Goal: Navigation & Orientation: Find specific page/section

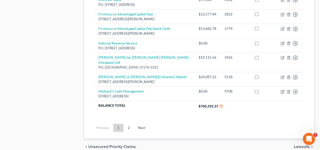
scroll to position [443, 0]
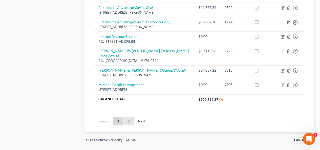
click at [124, 117] on link "2" at bounding box center [129, 121] width 10 height 8
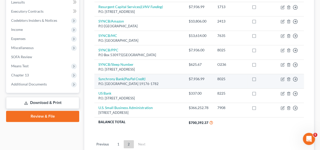
scroll to position [175, 0]
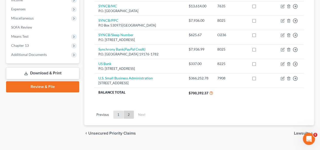
click at [118, 111] on link "1" at bounding box center [118, 115] width 10 height 8
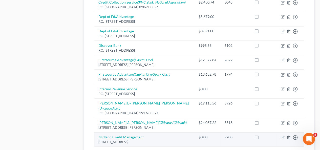
scroll to position [430, 0]
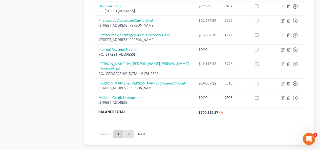
click at [127, 130] on link "2" at bounding box center [129, 134] width 10 height 8
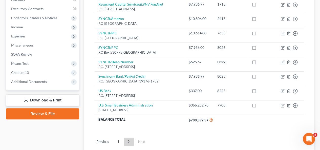
scroll to position [150, 0]
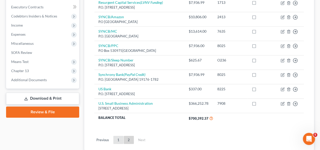
click at [115, 136] on link "1" at bounding box center [118, 140] width 10 height 8
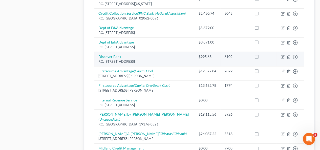
scroll to position [405, 0]
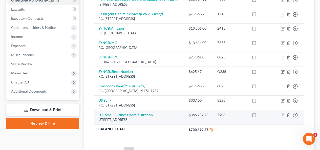
scroll to position [150, 0]
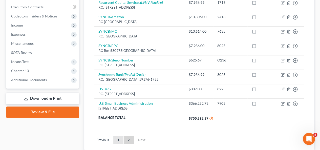
click at [118, 136] on link "1" at bounding box center [118, 140] width 10 height 8
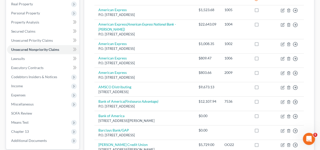
scroll to position [49, 0]
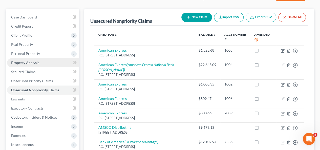
click at [12, 60] on span "Property Analysis" at bounding box center [25, 62] width 28 height 4
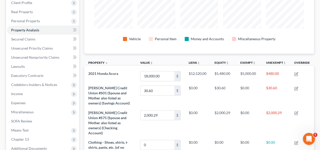
scroll to position [41, 0]
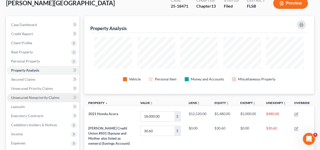
click at [43, 93] on link "Unsecured Nonpriority Claims" at bounding box center [43, 97] width 72 height 9
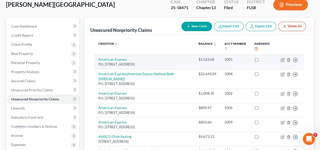
scroll to position [101, 0]
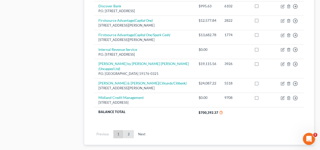
click at [131, 130] on link "2" at bounding box center [129, 134] width 10 height 8
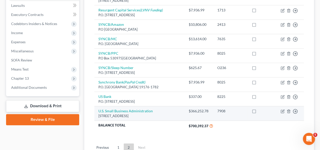
scroll to position [150, 0]
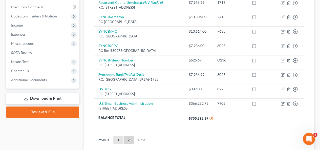
click at [118, 136] on link "1" at bounding box center [118, 140] width 10 height 8
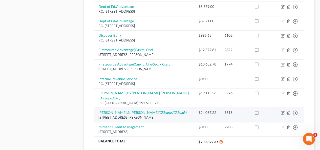
scroll to position [428, 0]
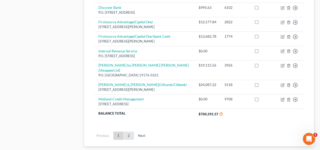
click at [129, 131] on link "2" at bounding box center [129, 135] width 10 height 8
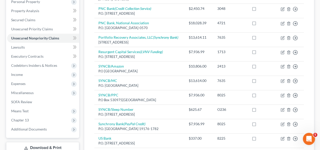
scroll to position [175, 0]
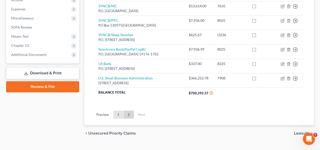
click at [120, 111] on link "1" at bounding box center [118, 115] width 10 height 8
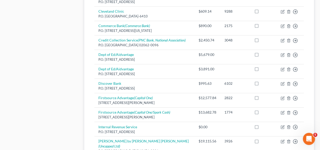
scroll to position [403, 0]
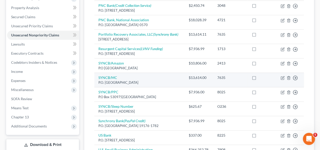
scroll to position [150, 0]
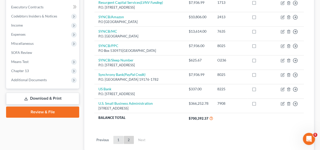
click at [120, 136] on link "1" at bounding box center [118, 140] width 10 height 8
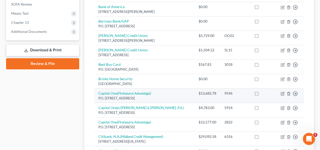
scroll to position [228, 0]
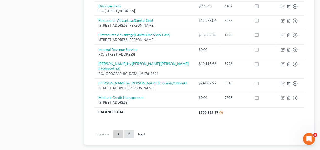
click at [126, 130] on link "2" at bounding box center [129, 134] width 10 height 8
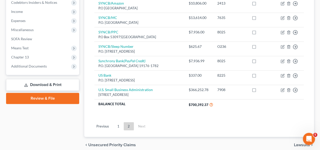
scroll to position [175, 0]
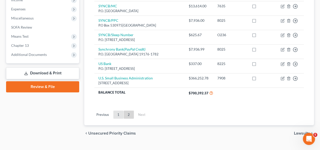
click at [116, 111] on link "1" at bounding box center [118, 115] width 10 height 8
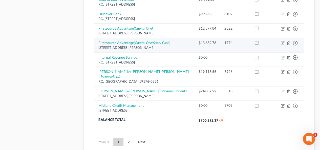
scroll to position [430, 0]
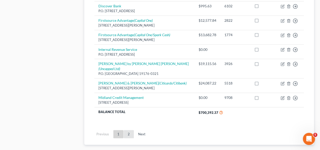
click at [127, 130] on link "2" at bounding box center [129, 134] width 10 height 8
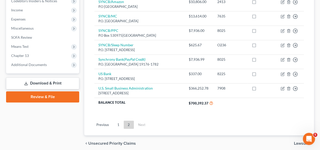
scroll to position [175, 0]
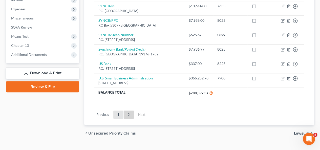
click at [120, 111] on link "1" at bounding box center [118, 115] width 10 height 8
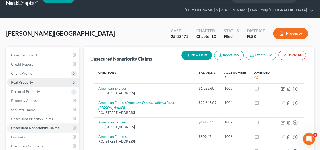
scroll to position [0, 0]
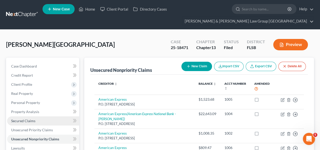
click at [41, 116] on link "Secured Claims" at bounding box center [43, 120] width 72 height 9
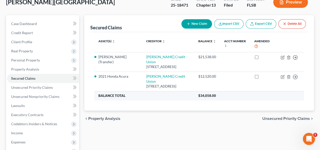
scroll to position [51, 0]
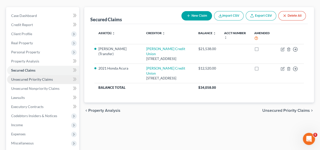
click at [32, 77] on span "Unsecured Priority Claims" at bounding box center [32, 79] width 42 height 4
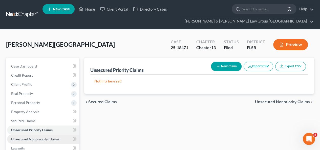
click at [45, 137] on span "Unsecured Nonpriority Claims" at bounding box center [35, 139] width 48 height 4
